Goal: Find specific page/section: Find specific page/section

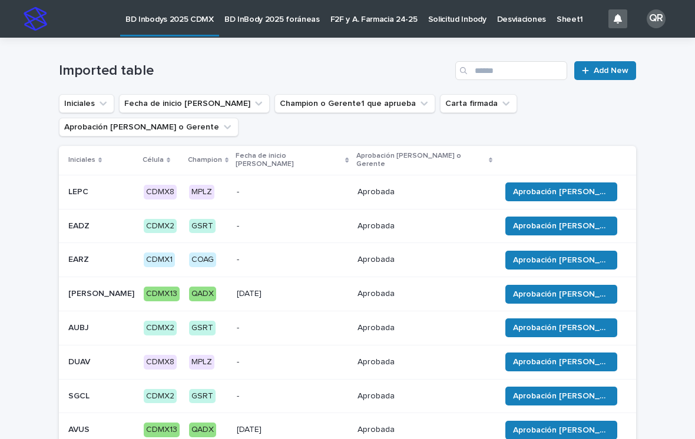
click at [293, 22] on p "BD InBody 2025 foráneas" at bounding box center [271, 12] width 95 height 25
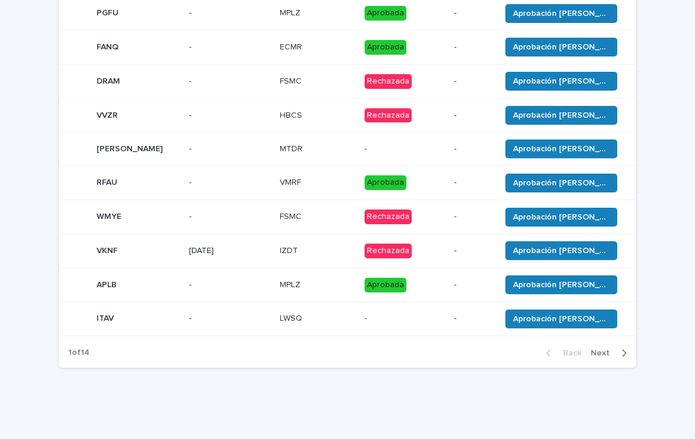
scroll to position [187, 0]
click at [615, 349] on span "Next" at bounding box center [604, 353] width 26 height 8
click at [622, 348] on icon "button" at bounding box center [623, 353] width 5 height 11
click at [618, 348] on div "button" at bounding box center [622, 353] width 10 height 11
click at [619, 348] on div "button" at bounding box center [622, 353] width 10 height 11
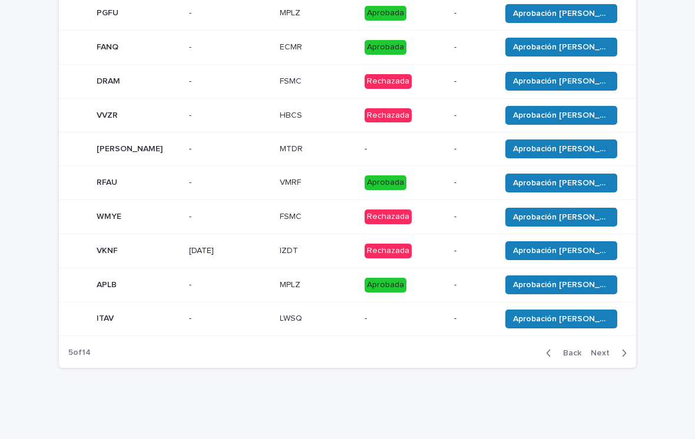
click at [618, 348] on div "button" at bounding box center [622, 353] width 10 height 11
click at [615, 348] on button "Next" at bounding box center [611, 353] width 50 height 11
click at [614, 339] on div "Back Next" at bounding box center [586, 353] width 100 height 29
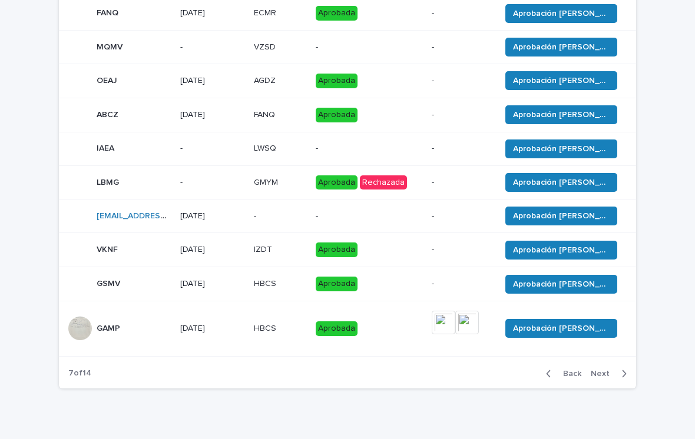
click at [613, 332] on td "Aprobación [PERSON_NAME]" at bounding box center [566, 328] width 140 height 55
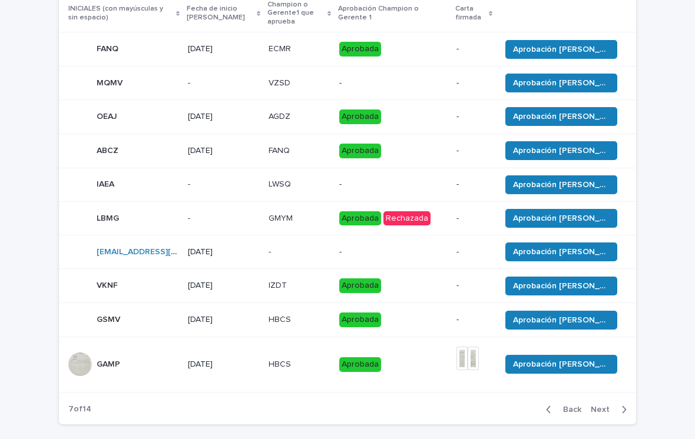
scroll to position [192, 0]
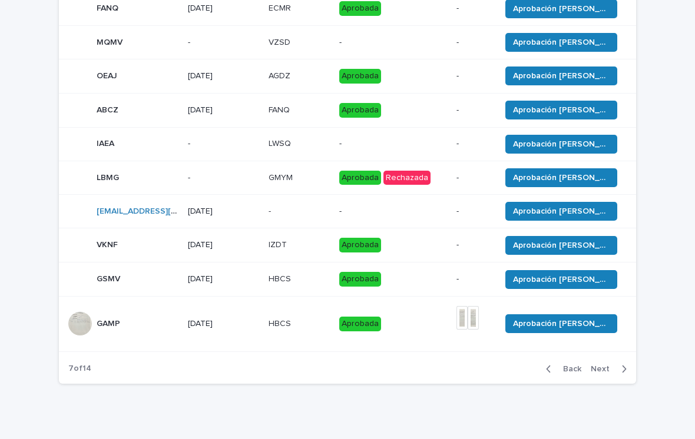
click at [622, 375] on icon "button" at bounding box center [623, 369] width 5 height 11
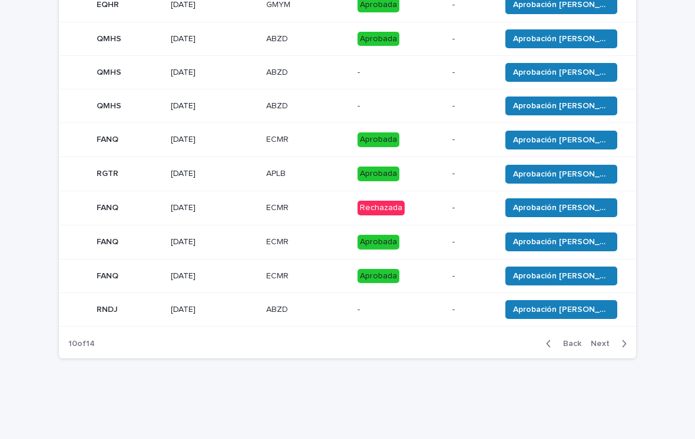
click at [622, 388] on div "Loading... Saving… Loading... Saving… BD InBody 2025 foráneas Add New INICIALES…" at bounding box center [347, 123] width 589 height 547
click at [546, 339] on button "Back" at bounding box center [560, 344] width 49 height 11
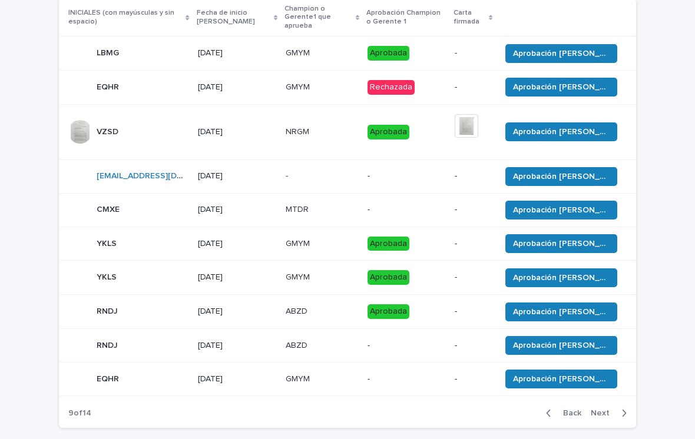
scroll to position [156, 0]
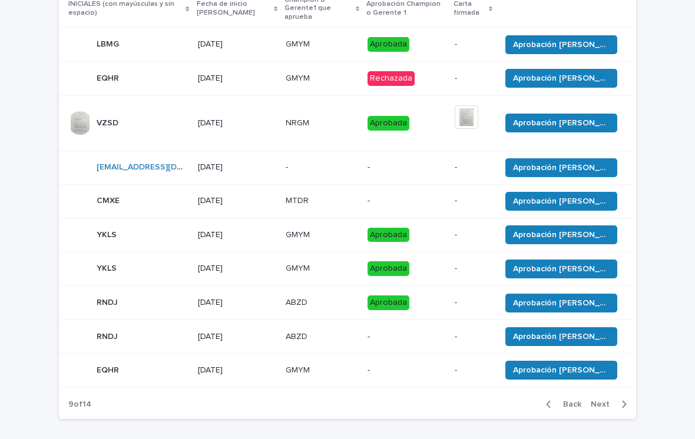
click at [550, 401] on icon "button" at bounding box center [548, 404] width 4 height 7
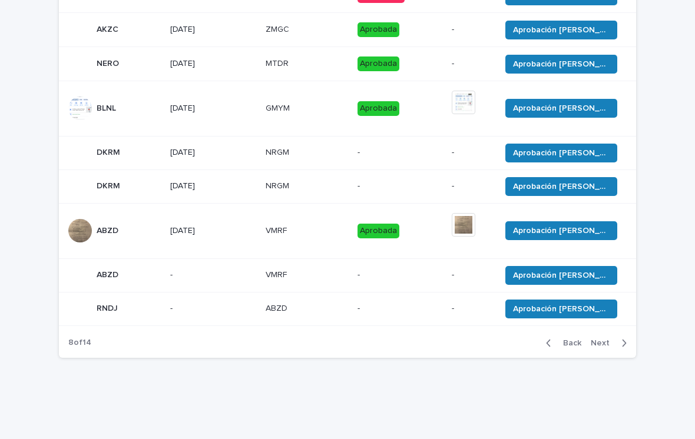
scroll to position [230, 0]
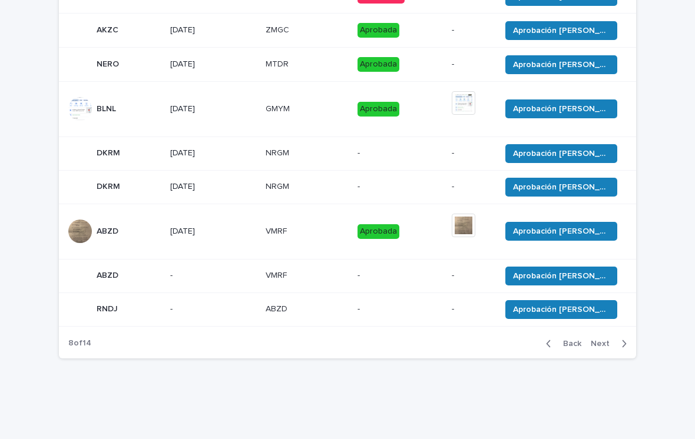
click at [548, 342] on icon "button" at bounding box center [548, 344] width 5 height 11
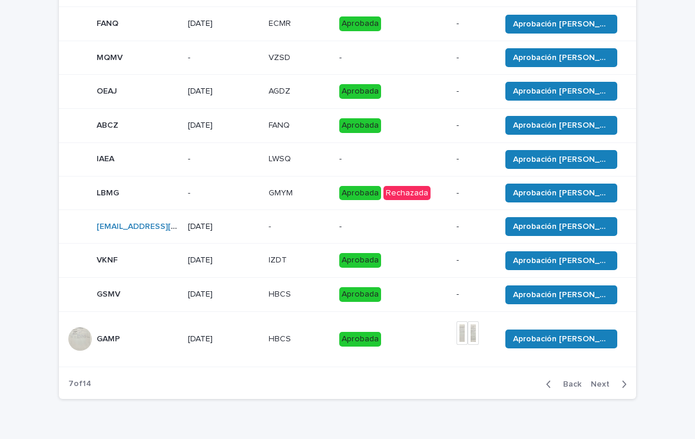
scroll to position [175, 0]
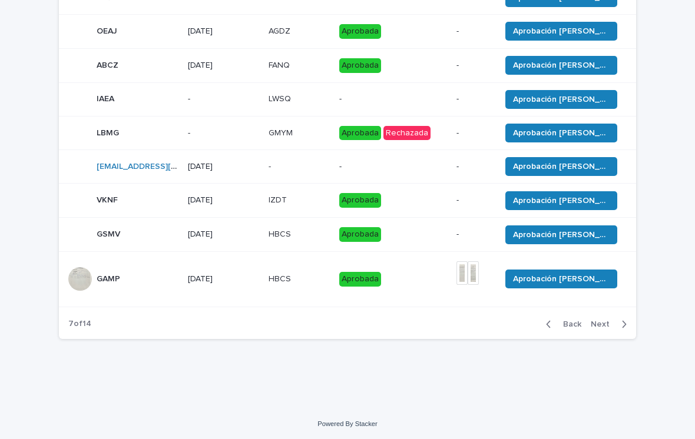
click at [546, 330] on button "Back" at bounding box center [560, 324] width 49 height 11
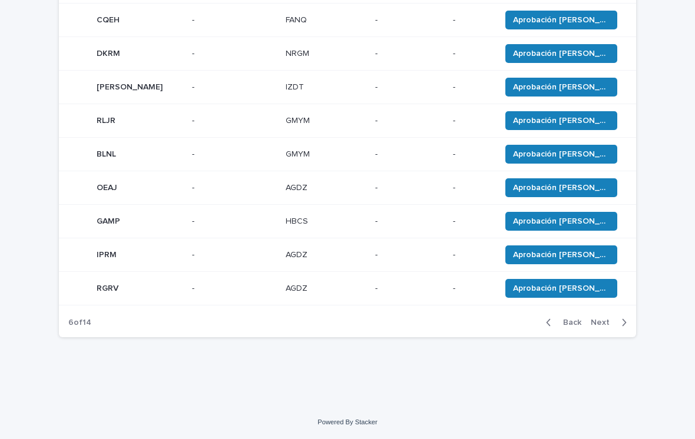
scroll to position [187, 0]
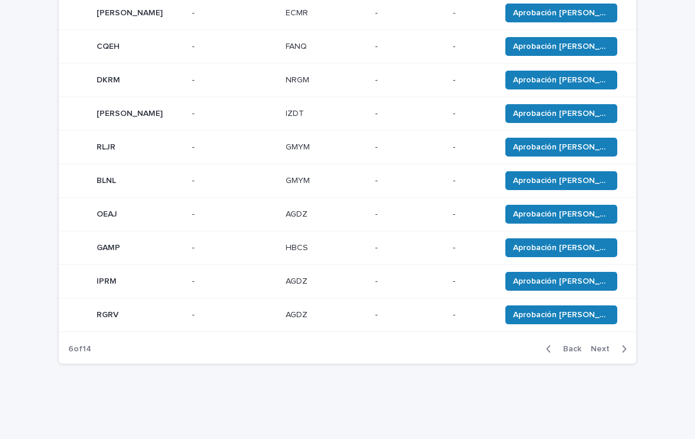
click at [617, 345] on button "Next" at bounding box center [611, 349] width 50 height 11
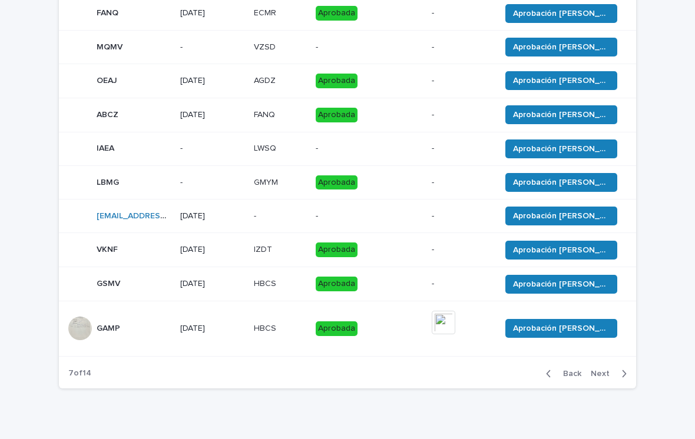
click at [618, 347] on td "Aprobación [PERSON_NAME]" at bounding box center [566, 328] width 140 height 55
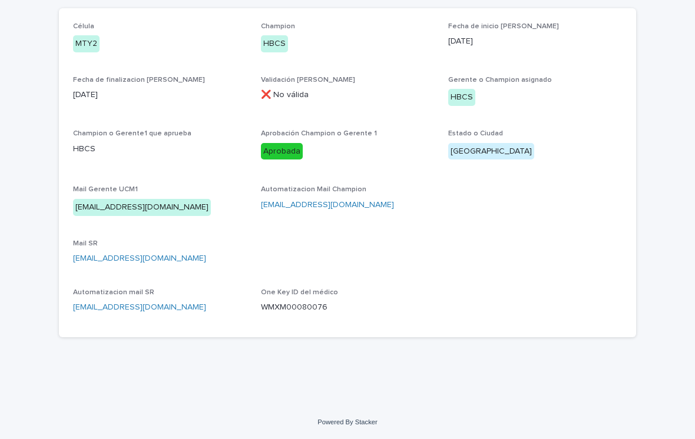
scroll to position [92, 0]
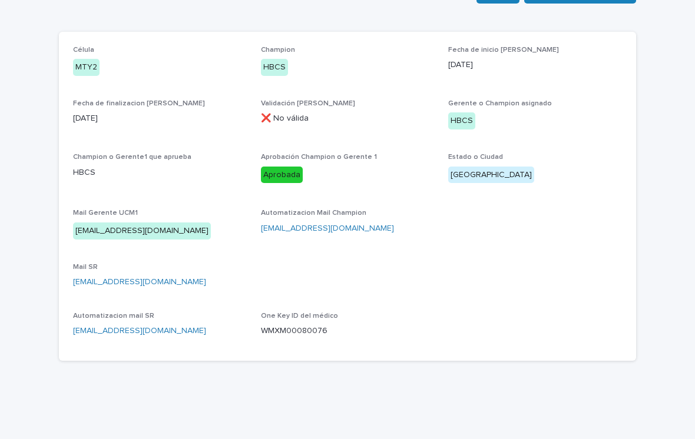
click at [624, 338] on div "Célula MTY2 Champion HBCS Fecha de inicio [PERSON_NAME] [DATE] Fecha de finaliz…" at bounding box center [347, 196] width 577 height 329
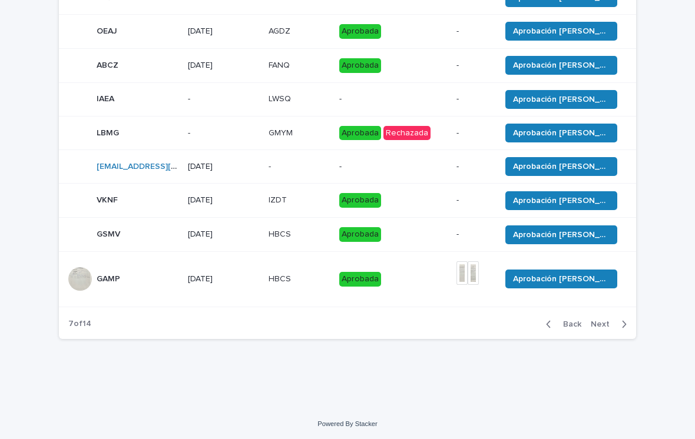
click at [624, 330] on icon "button" at bounding box center [623, 324] width 5 height 11
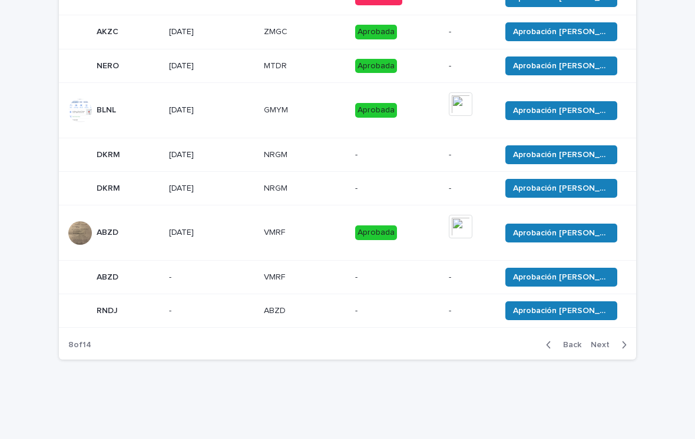
scroll to position [230, 0]
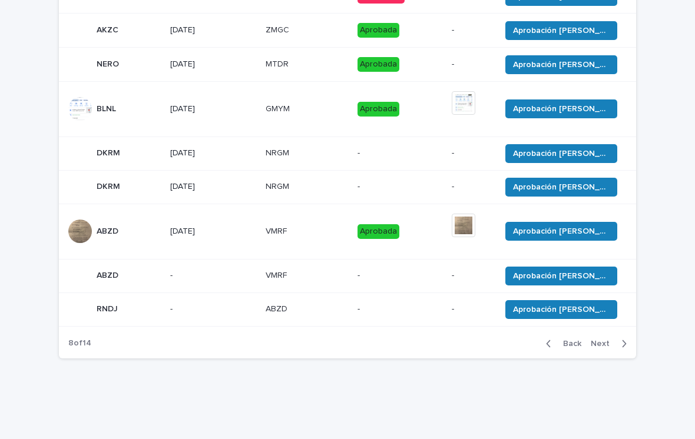
click at [621, 343] on icon "button" at bounding box center [623, 344] width 5 height 11
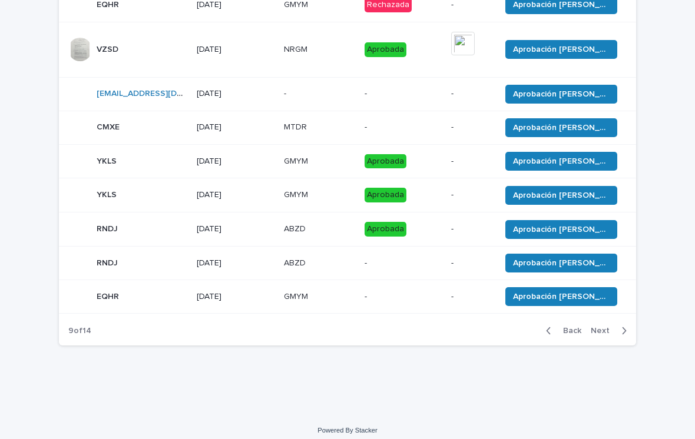
scroll to position [213, 0]
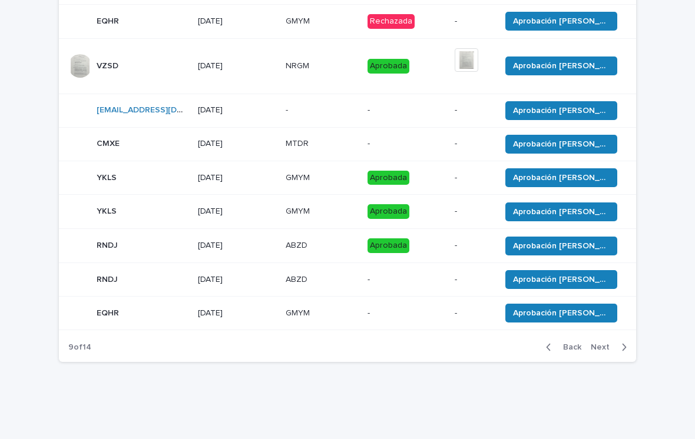
click at [621, 343] on icon "button" at bounding box center [623, 347] width 5 height 11
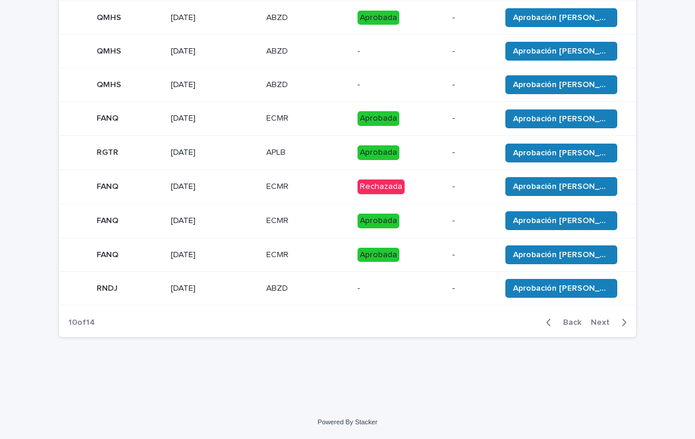
scroll to position [187, 0]
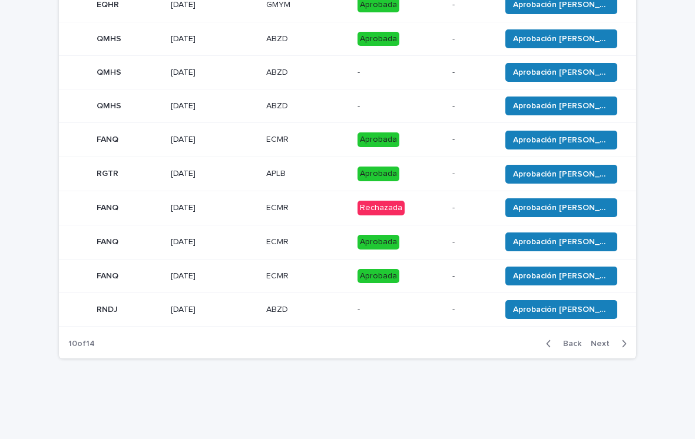
click at [621, 342] on div "button" at bounding box center [622, 344] width 10 height 11
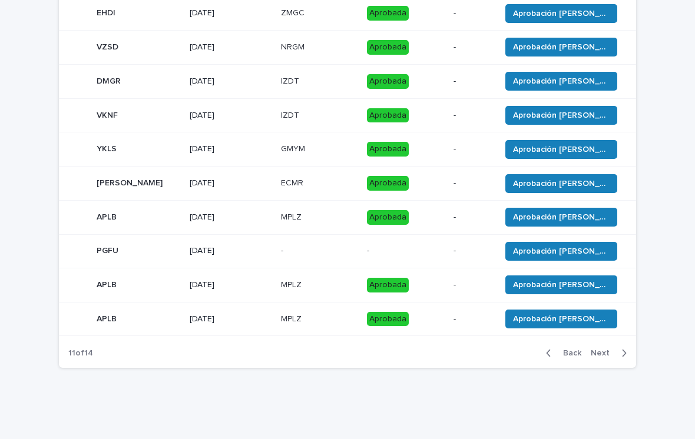
click at [618, 348] on div "button" at bounding box center [622, 353] width 10 height 11
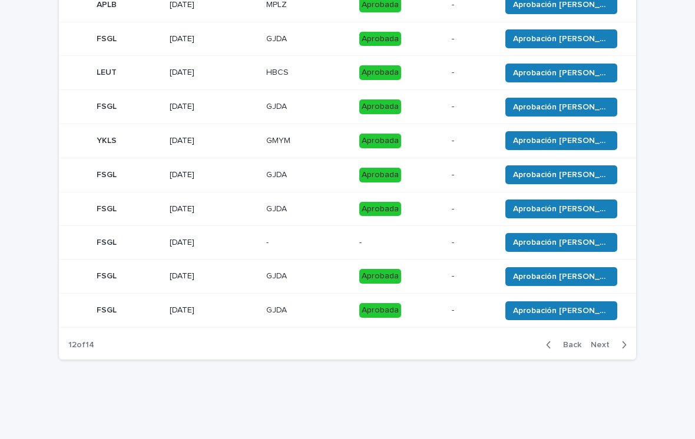
click at [615, 343] on span "Next" at bounding box center [604, 345] width 26 height 8
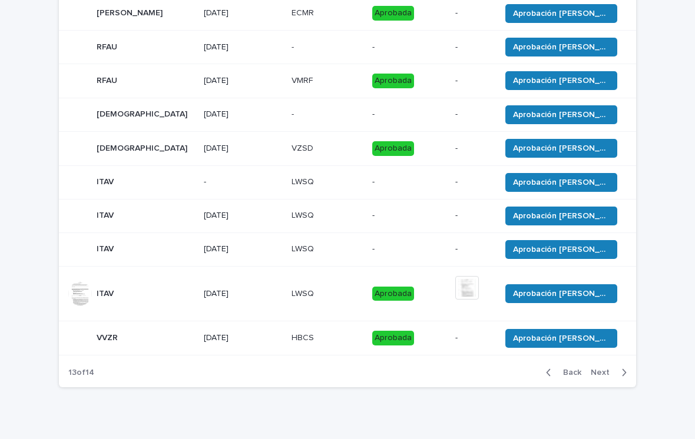
click at [544, 367] on button "Back" at bounding box center [560, 372] width 49 height 11
